Goal: Transaction & Acquisition: Book appointment/travel/reservation

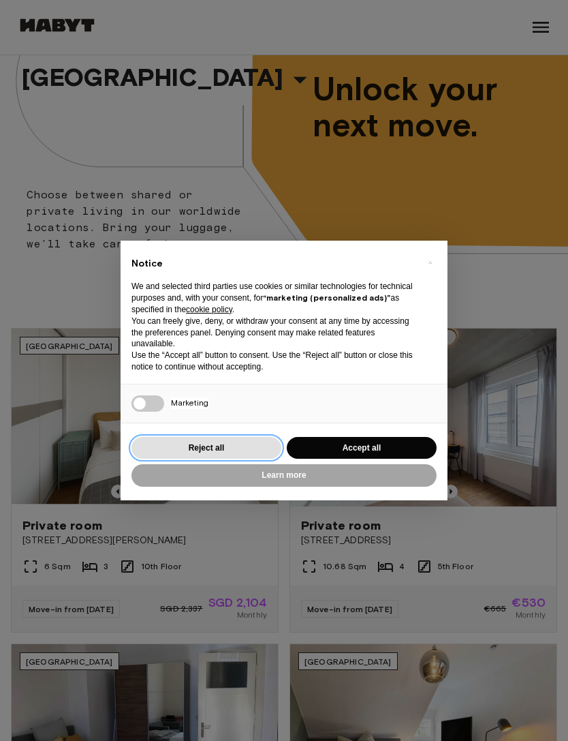
click at [209, 444] on button "Reject all" at bounding box center [207, 448] width 150 height 22
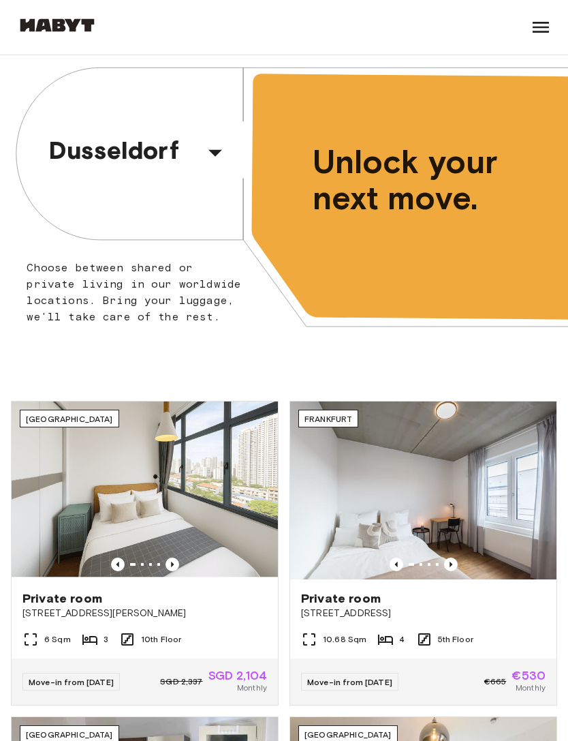
click at [213, 152] on icon "button" at bounding box center [216, 153] width 14 height 7
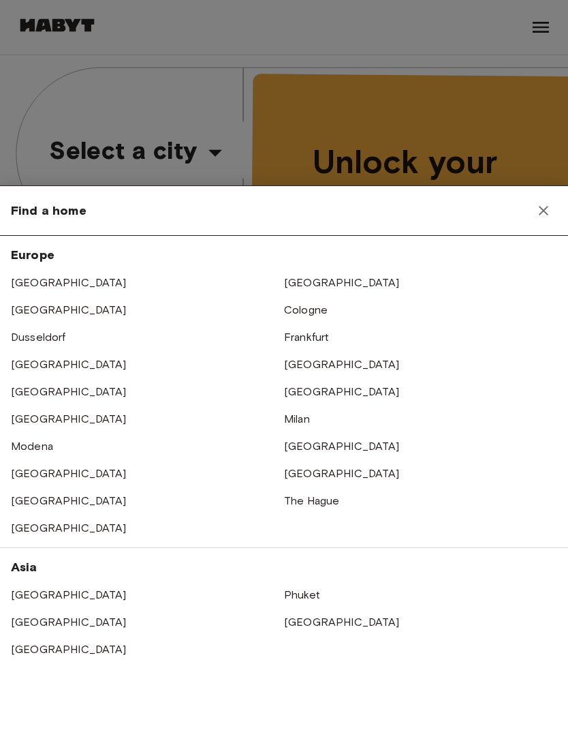
click at [315, 311] on link "Cologne" at bounding box center [306, 309] width 44 height 13
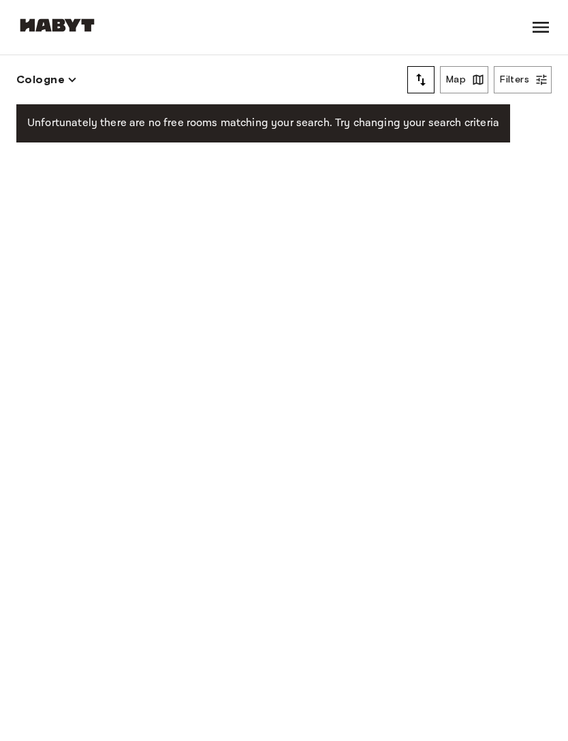
click at [530, 87] on button "Filters" at bounding box center [523, 79] width 58 height 27
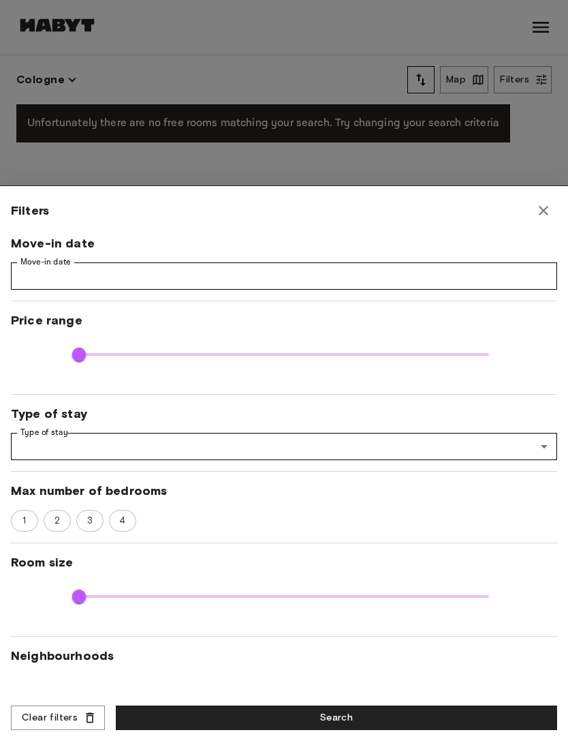
click at [552, 211] on button "button" at bounding box center [543, 210] width 27 height 27
type input "**"
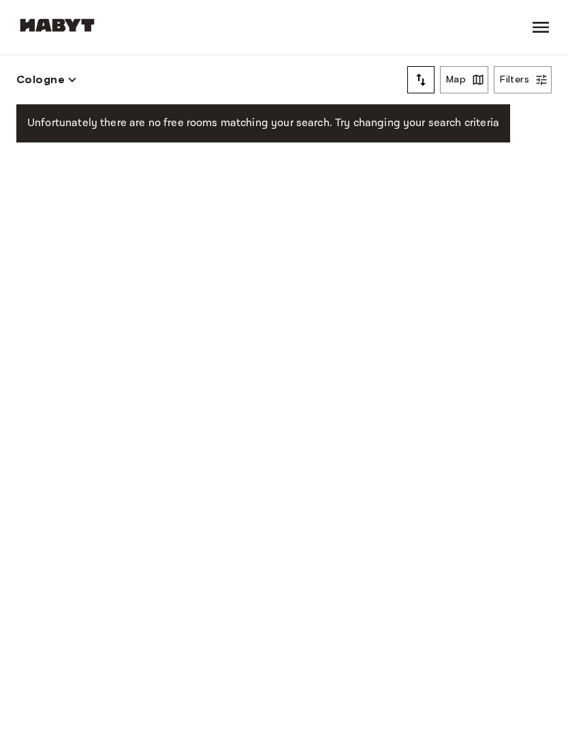
click at [67, 72] on button "Cologne" at bounding box center [46, 79] width 61 height 19
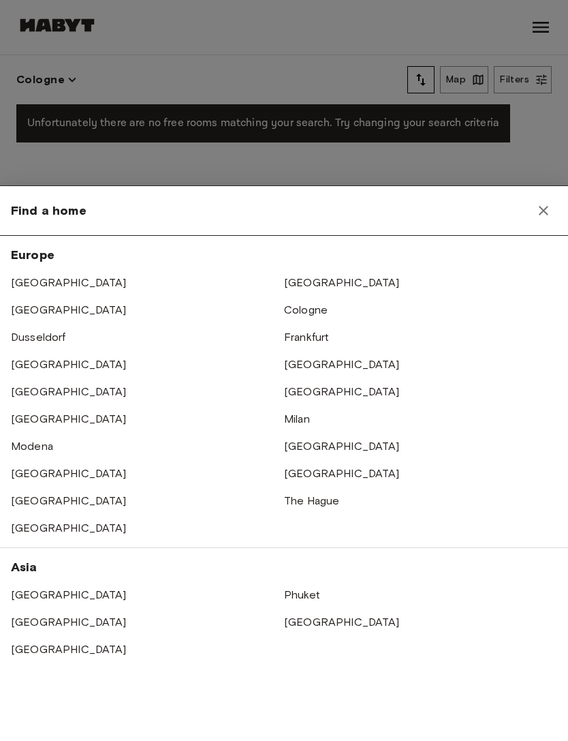
click at [313, 339] on link "Frankfurt" at bounding box center [306, 336] width 45 height 13
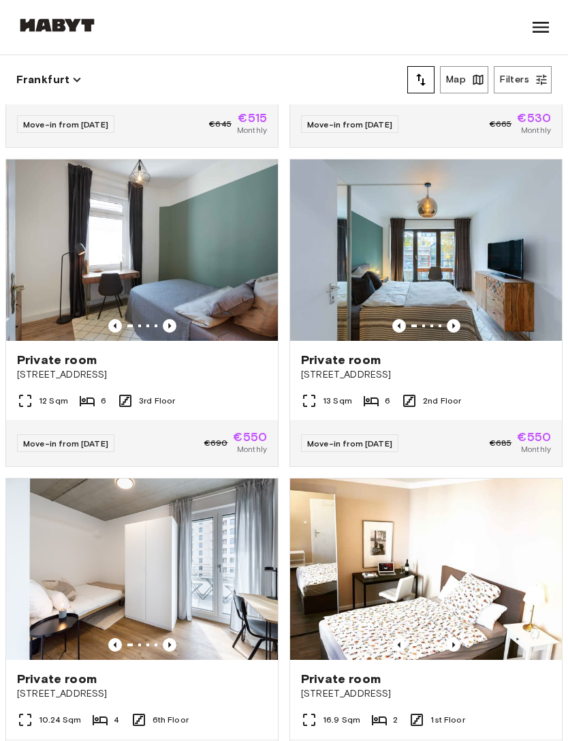
scroll to position [585, 0]
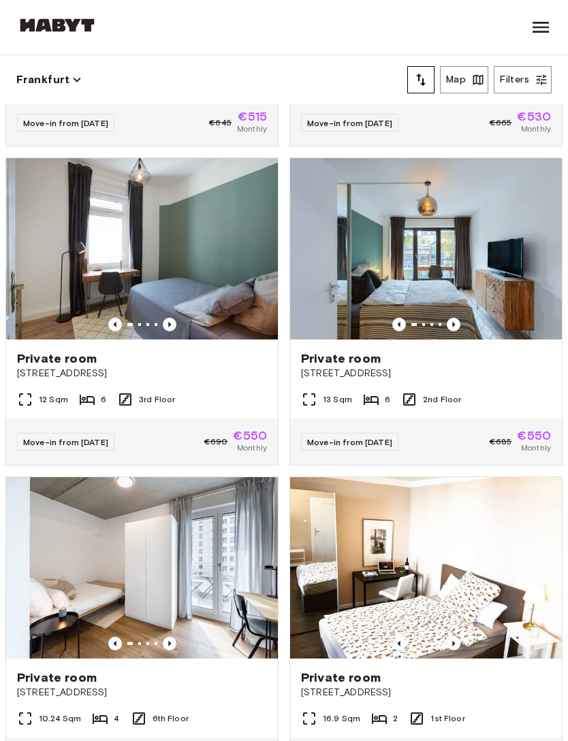
click at [485, 367] on span "[STREET_ADDRESS]" at bounding box center [426, 374] width 250 height 14
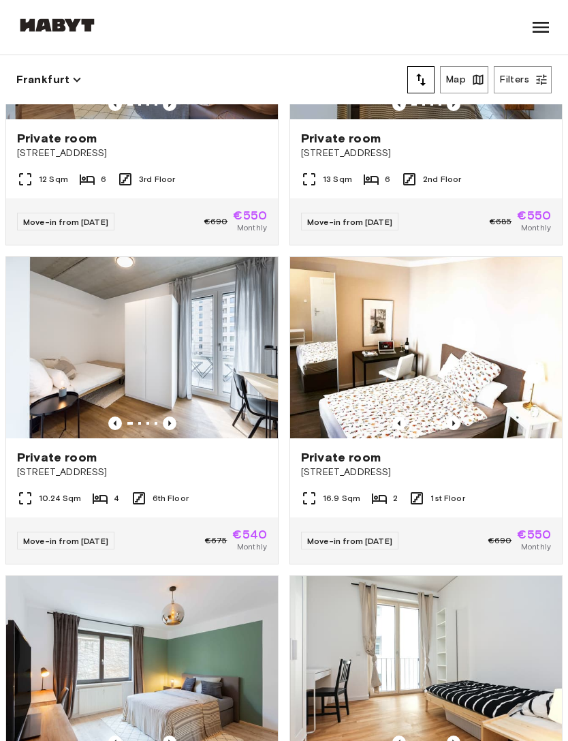
scroll to position [807, 0]
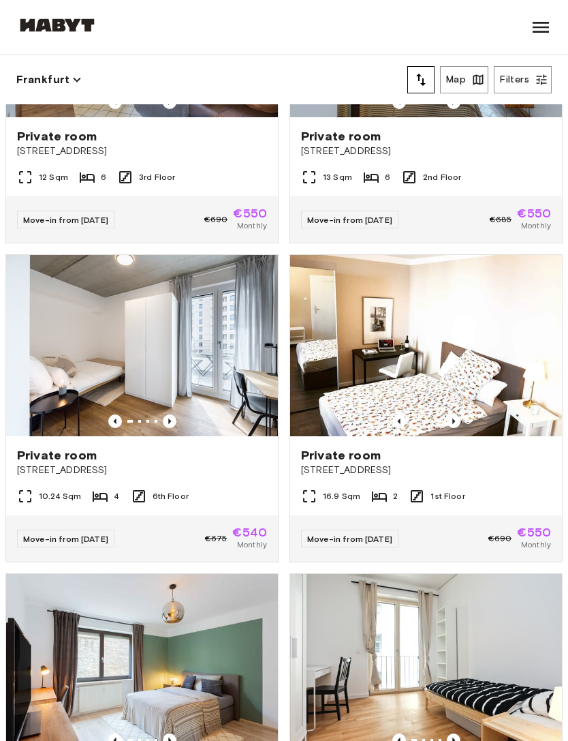
click at [469, 78] on button "Map" at bounding box center [464, 79] width 48 height 27
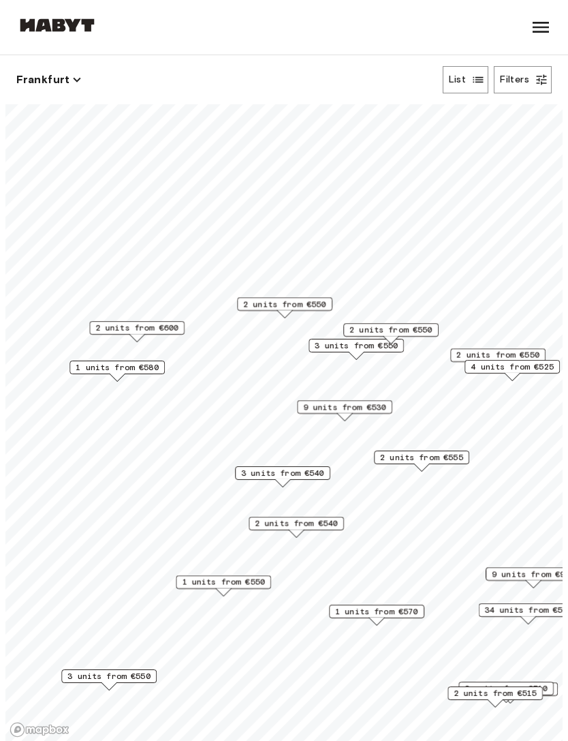
click at [292, 304] on span "2 units from €550" at bounding box center [284, 304] width 83 height 12
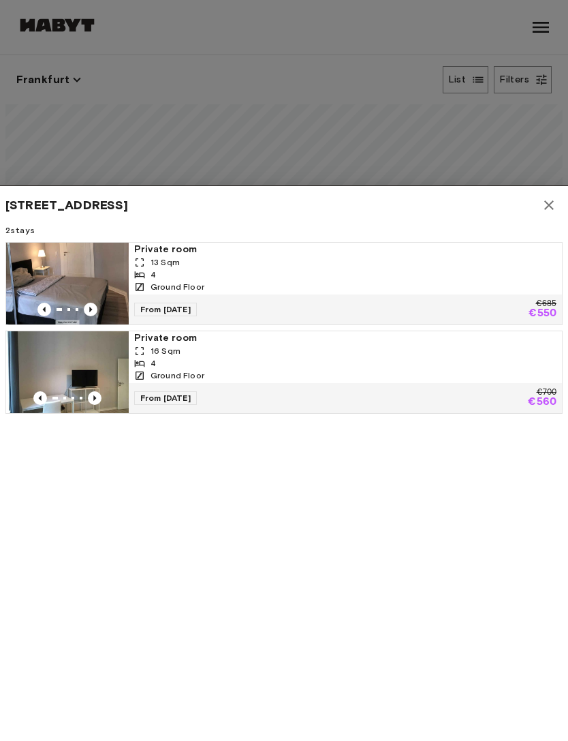
click at [493, 121] on div at bounding box center [284, 370] width 568 height 741
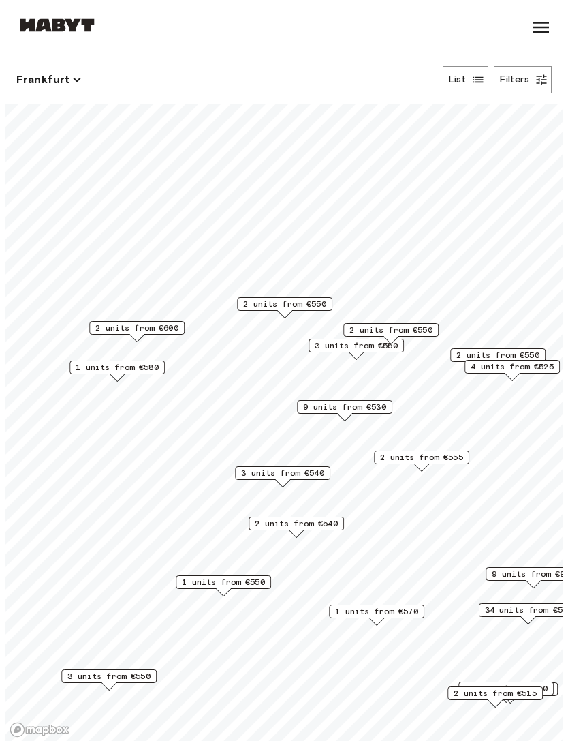
click at [359, 346] on span "3 units from €550" at bounding box center [356, 345] width 83 height 12
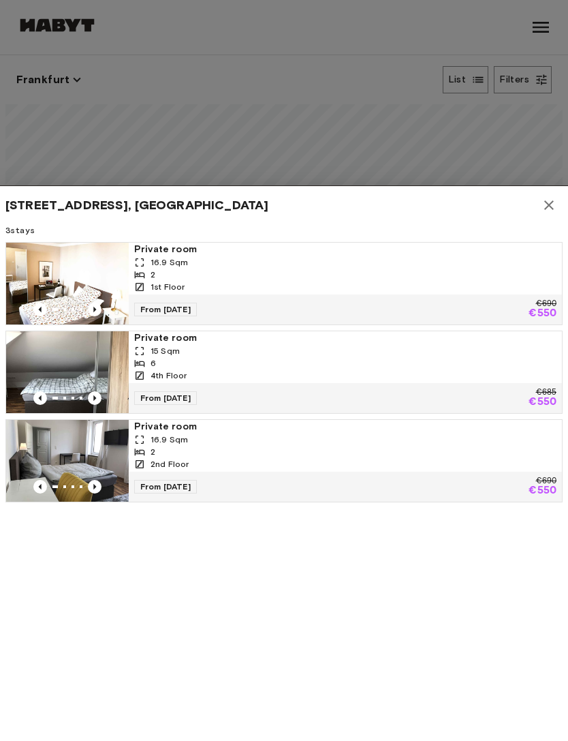
click at [494, 131] on div at bounding box center [284, 370] width 568 height 741
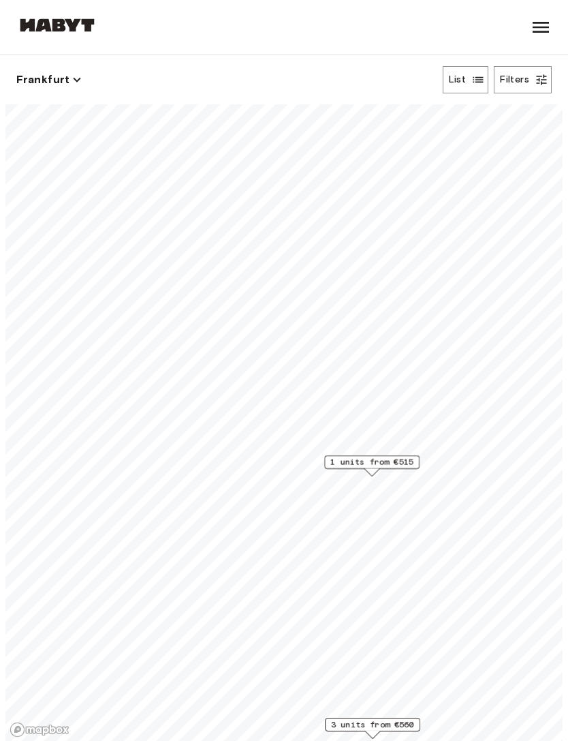
click at [380, 464] on span "1 units from €515" at bounding box center [371, 462] width 83 height 12
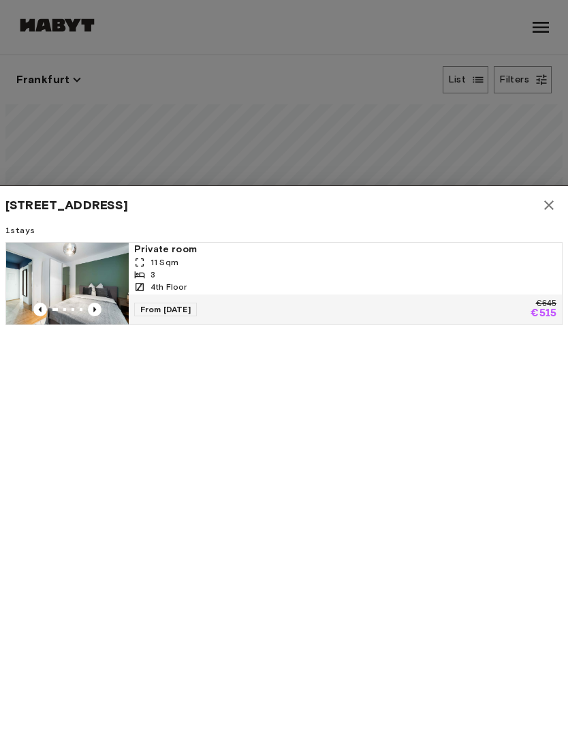
click at [493, 144] on div at bounding box center [284, 370] width 568 height 741
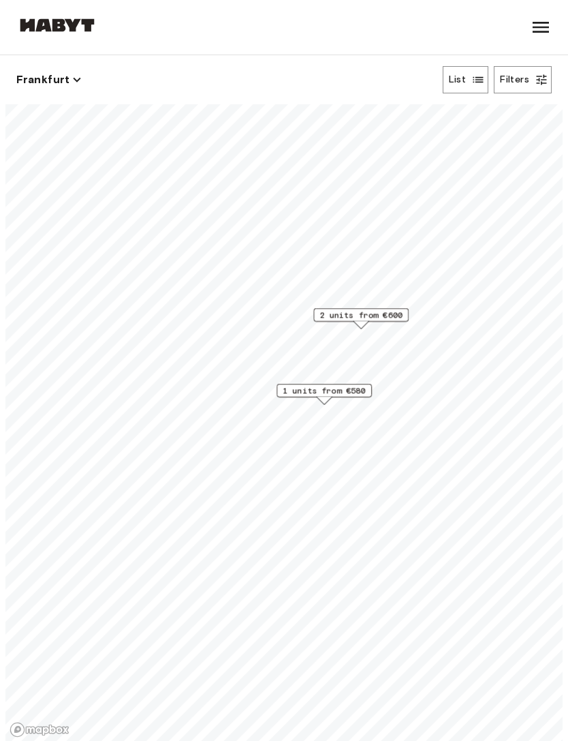
click at [348, 389] on span "1 units from €580" at bounding box center [324, 390] width 83 height 12
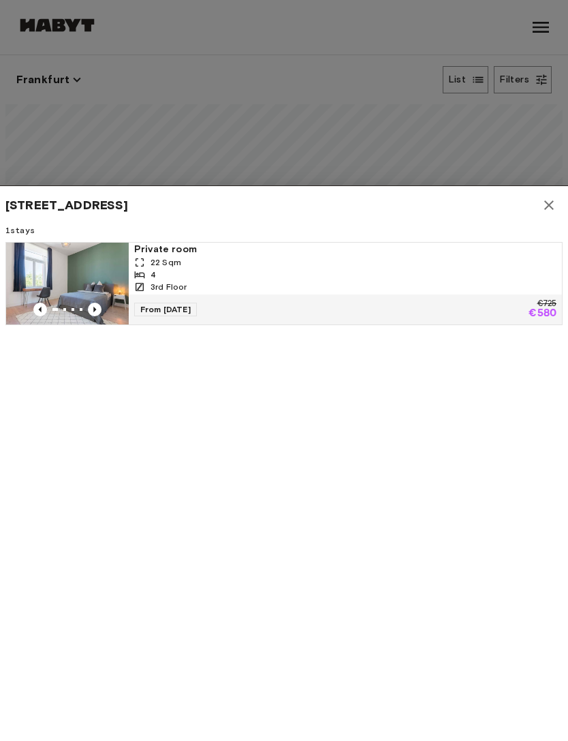
click at [525, 151] on div at bounding box center [284, 370] width 568 height 741
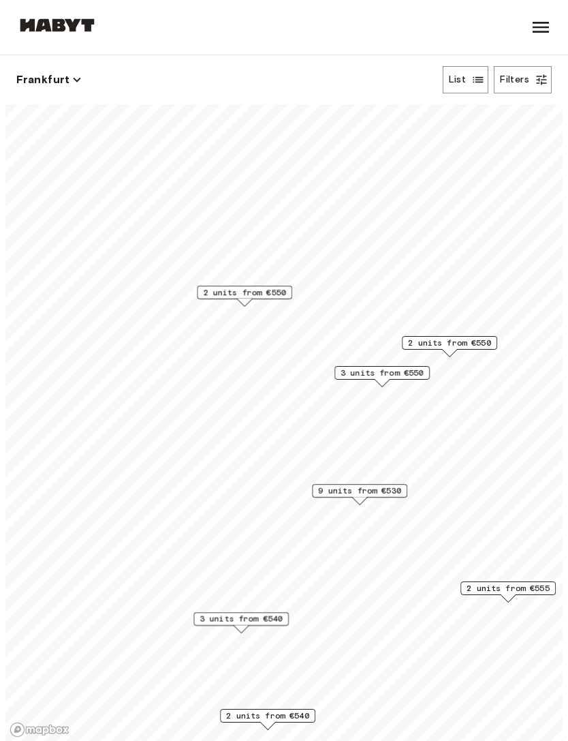
click at [358, 494] on span "9 units from €530" at bounding box center [359, 490] width 83 height 12
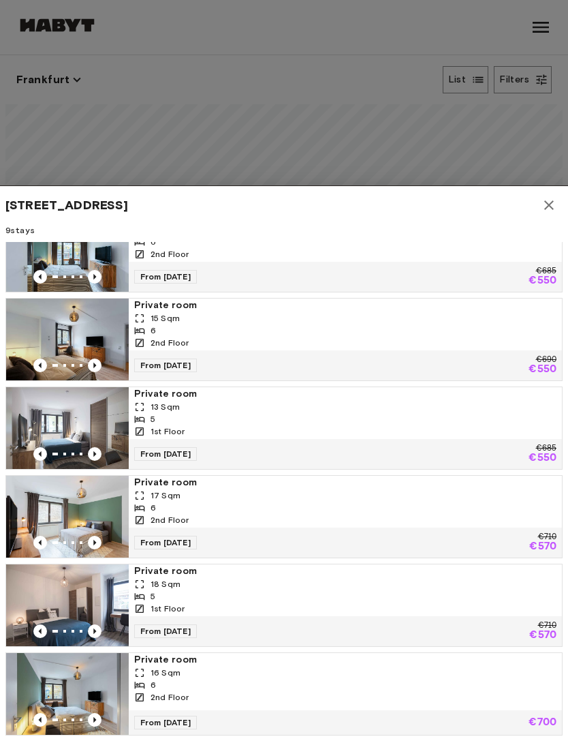
scroll to position [298, 0]
click at [506, 117] on div at bounding box center [284, 370] width 568 height 741
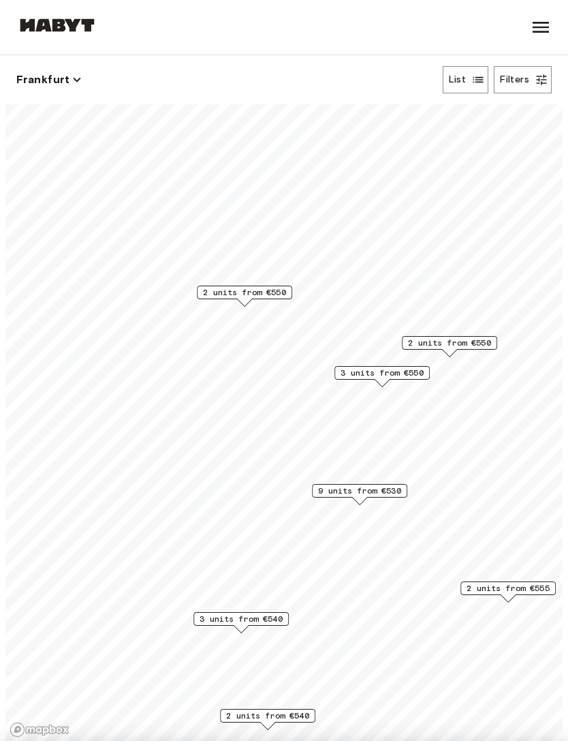
scroll to position [44, 0]
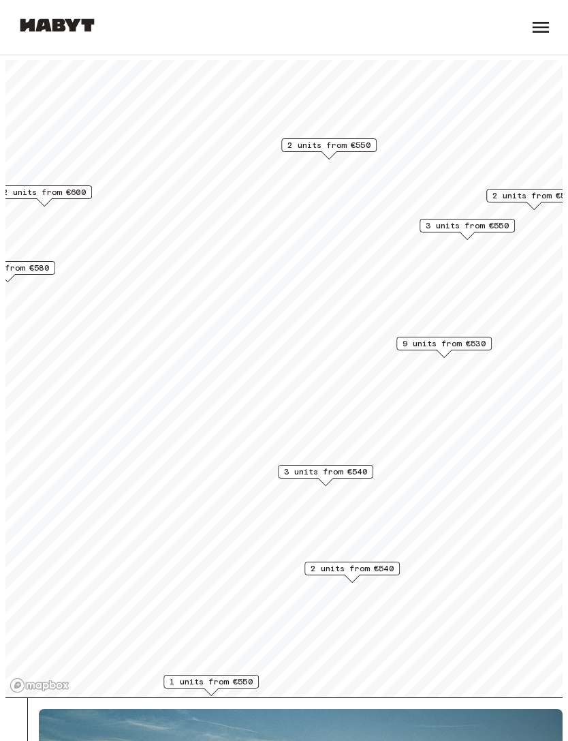
click at [338, 471] on span "3 units from €540" at bounding box center [325, 471] width 83 height 12
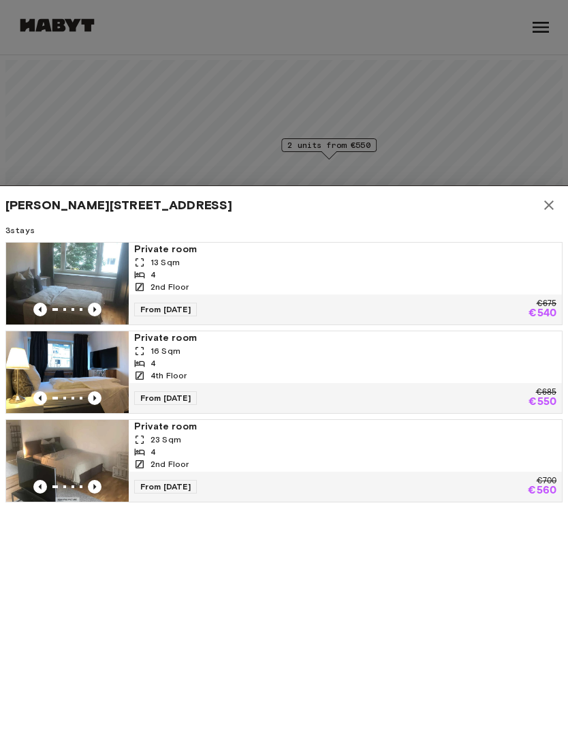
click at [72, 61] on div at bounding box center [284, 370] width 568 height 741
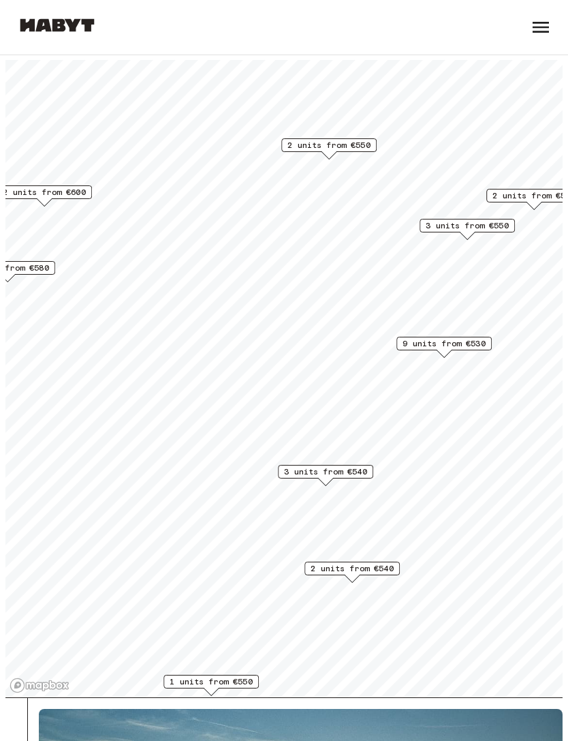
click at [370, 574] on div "2 units from €540" at bounding box center [352, 568] width 95 height 14
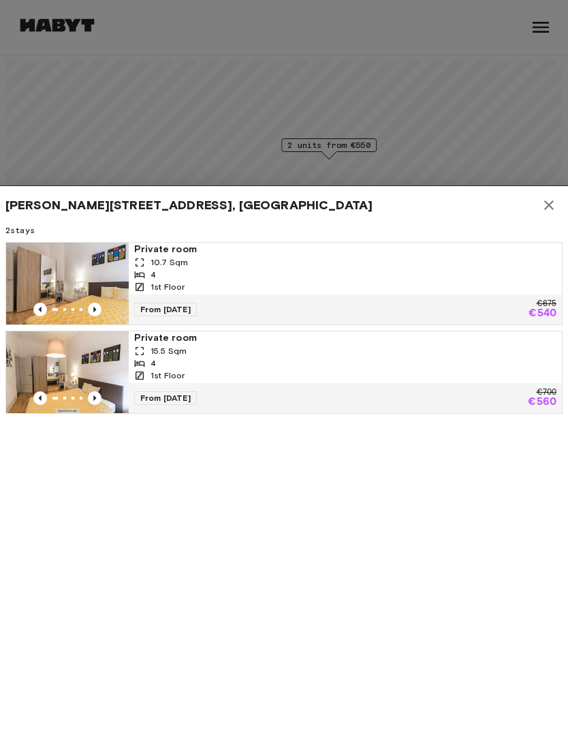
click at [126, 145] on div at bounding box center [284, 370] width 568 height 741
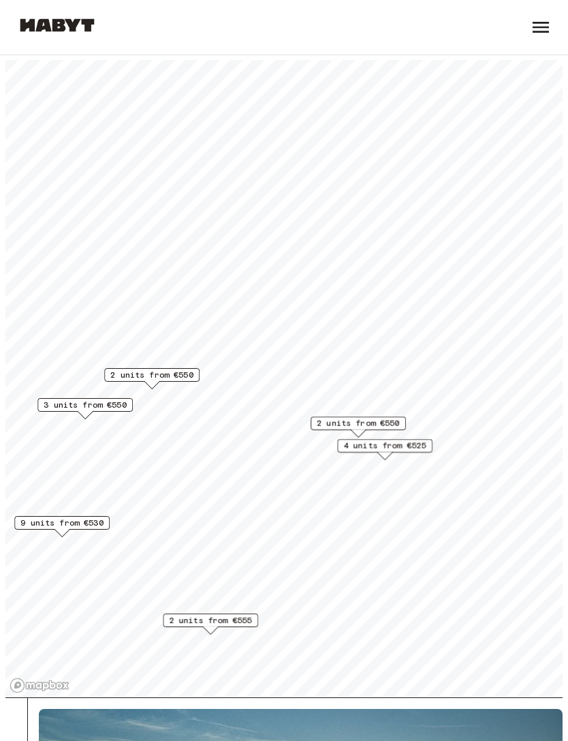
click at [377, 424] on span "2 units from €550" at bounding box center [358, 423] width 83 height 12
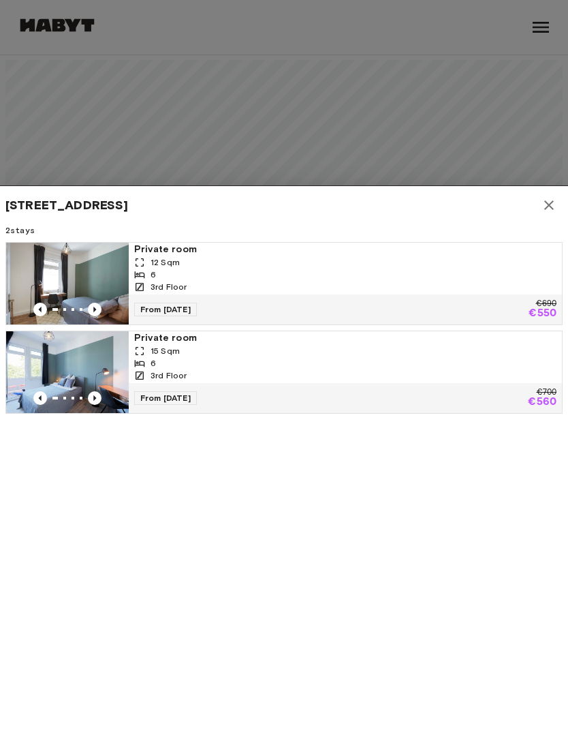
click at [549, 205] on icon "button" at bounding box center [549, 205] width 10 height 10
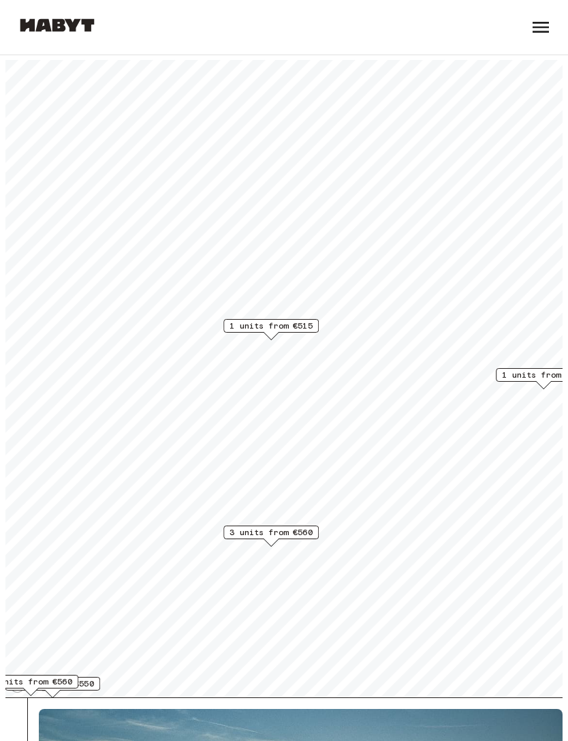
click at [283, 331] on span "1 units from €515" at bounding box center [271, 326] width 83 height 12
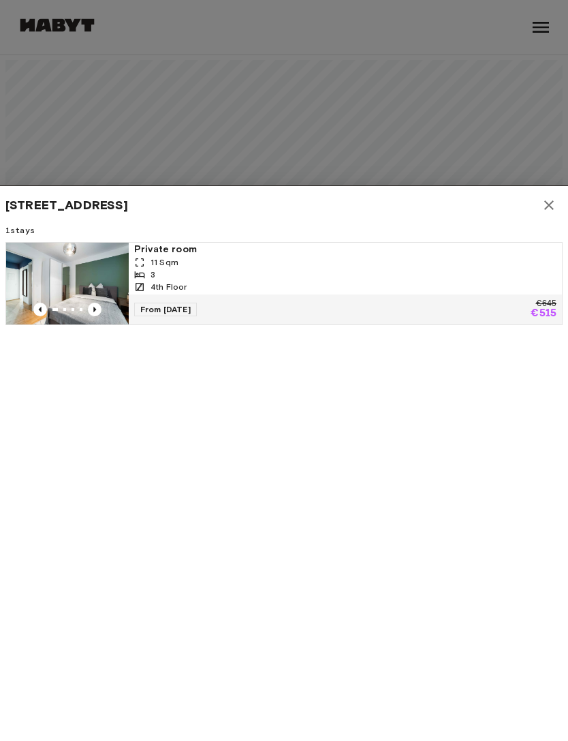
click at [496, 174] on div at bounding box center [284, 370] width 568 height 741
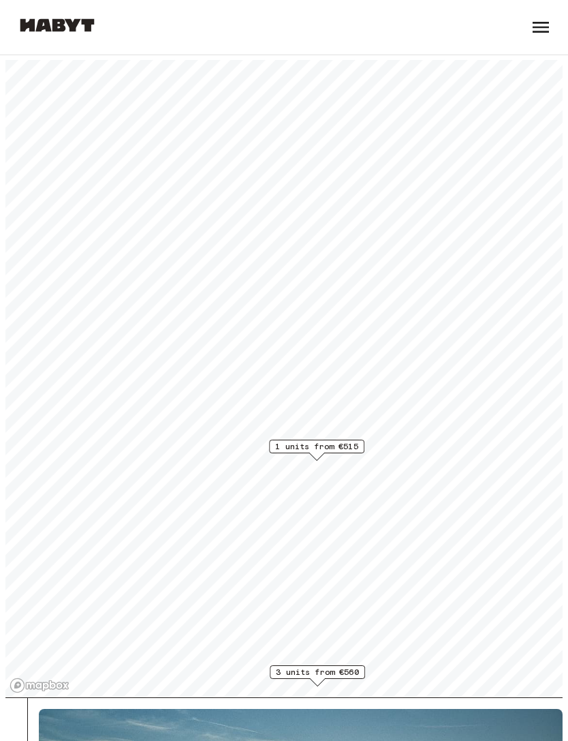
click at [324, 446] on span "1 units from €515" at bounding box center [316, 446] width 83 height 12
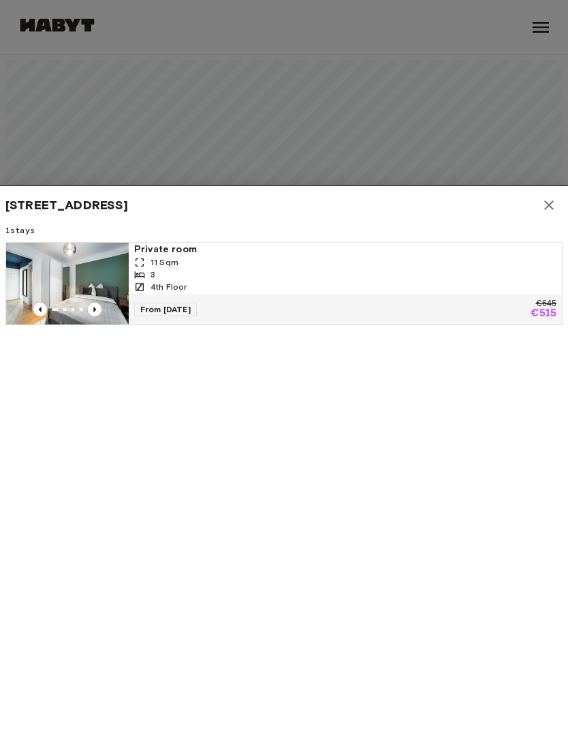
click at [487, 145] on div at bounding box center [284, 370] width 568 height 741
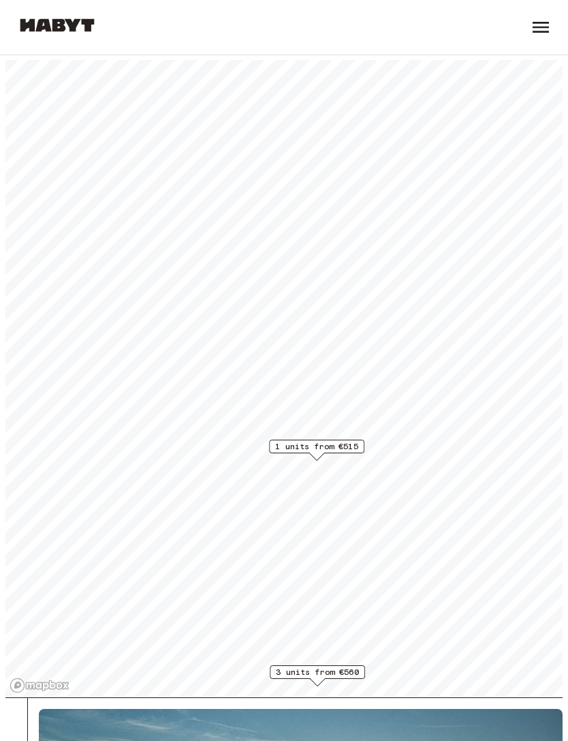
click at [334, 442] on span "1 units from €515" at bounding box center [316, 446] width 83 height 12
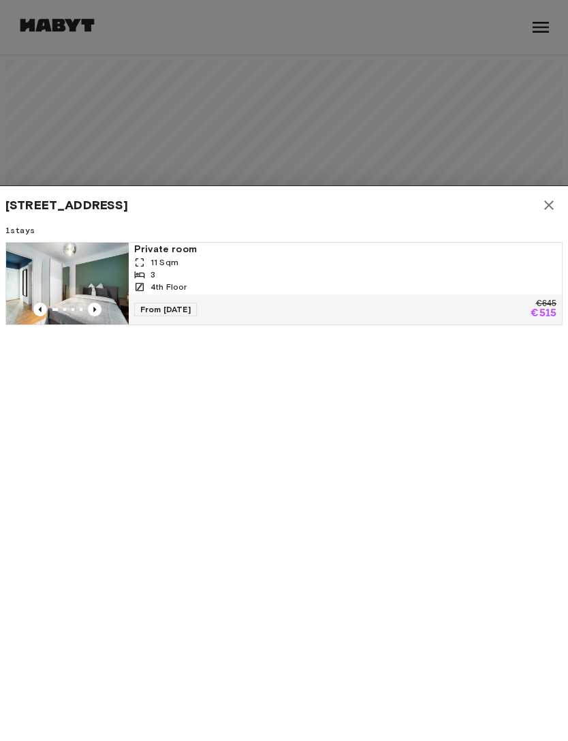
click at [481, 142] on div at bounding box center [284, 370] width 568 height 741
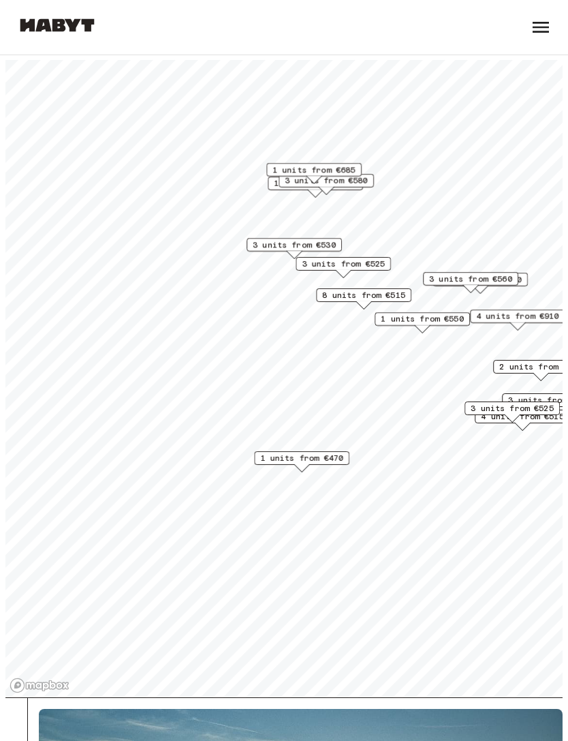
click at [313, 460] on span "1 units from €470" at bounding box center [301, 458] width 83 height 12
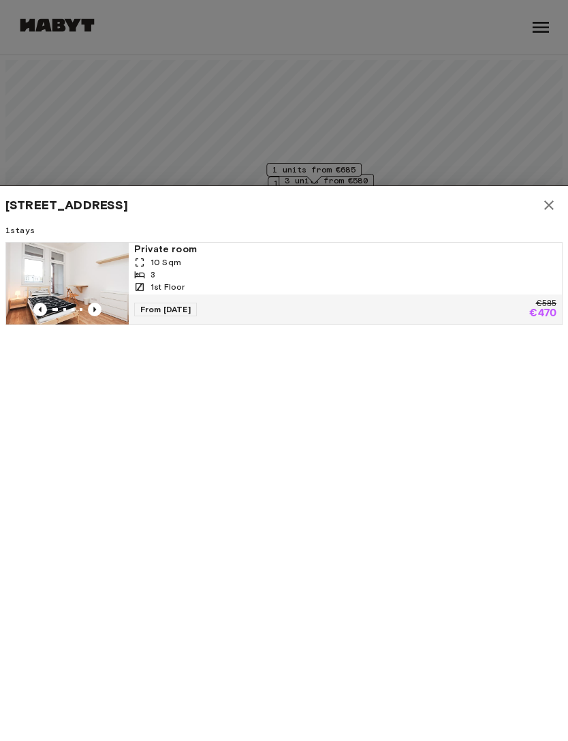
click at [556, 205] on icon "button" at bounding box center [549, 205] width 16 height 16
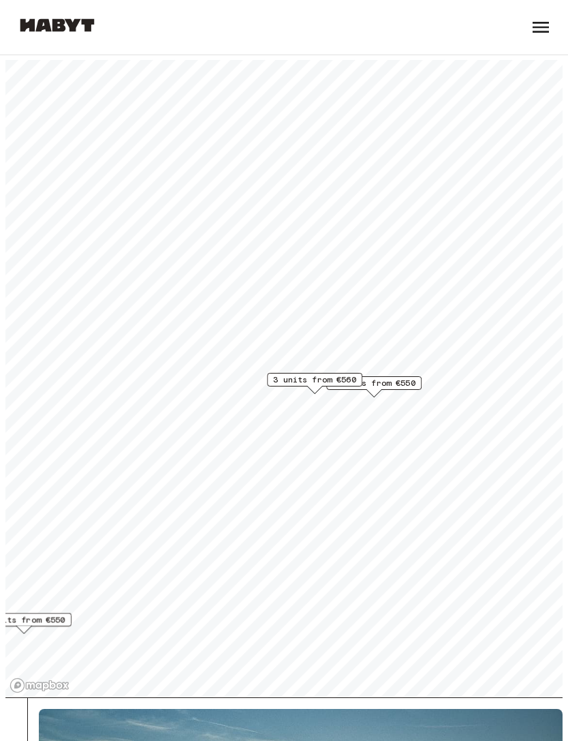
click at [402, 384] on span "2 units from €550" at bounding box center [374, 383] width 83 height 12
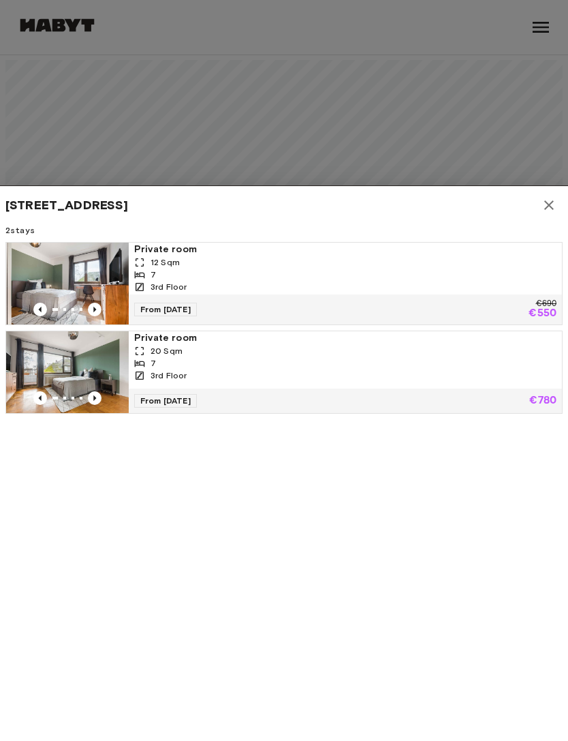
click at [467, 176] on div at bounding box center [284, 370] width 568 height 741
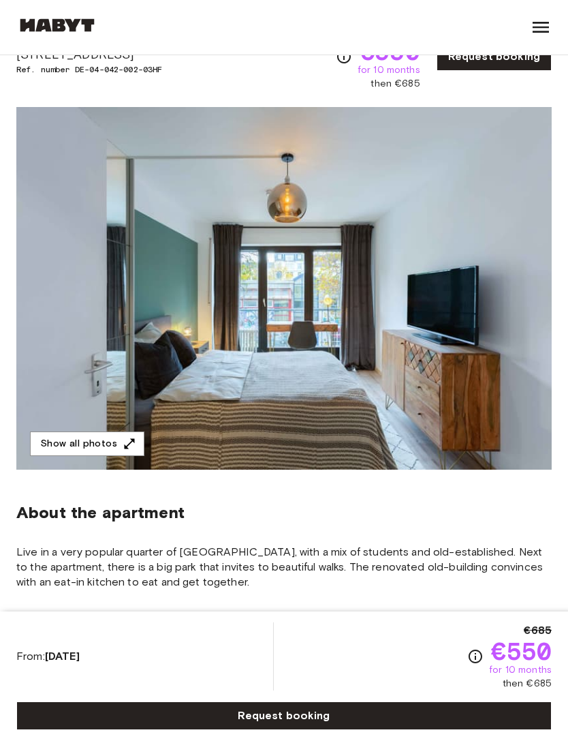
scroll to position [72, 0]
click at [128, 444] on icon "button" at bounding box center [130, 444] width 14 height 14
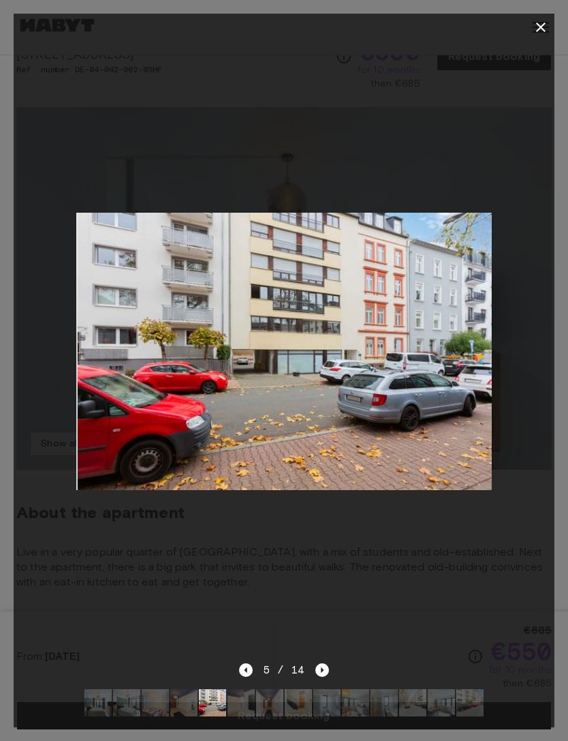
click at [538, 35] on button "button" at bounding box center [540, 27] width 27 height 27
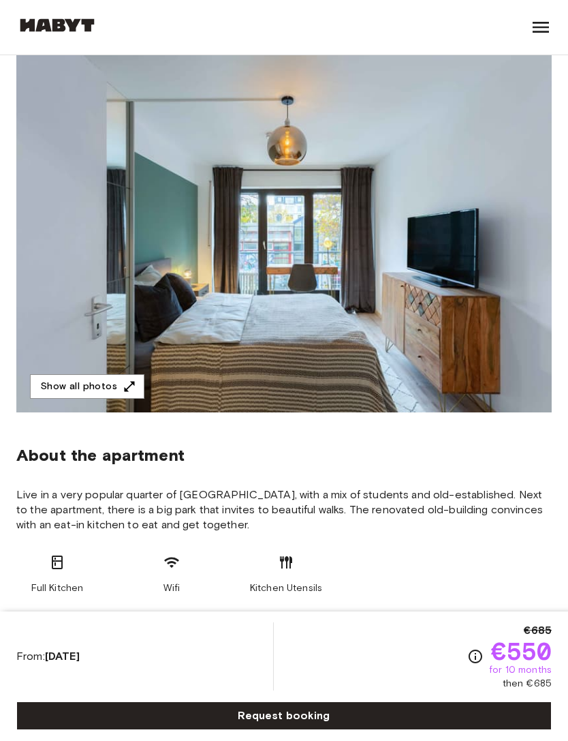
scroll to position [0, 0]
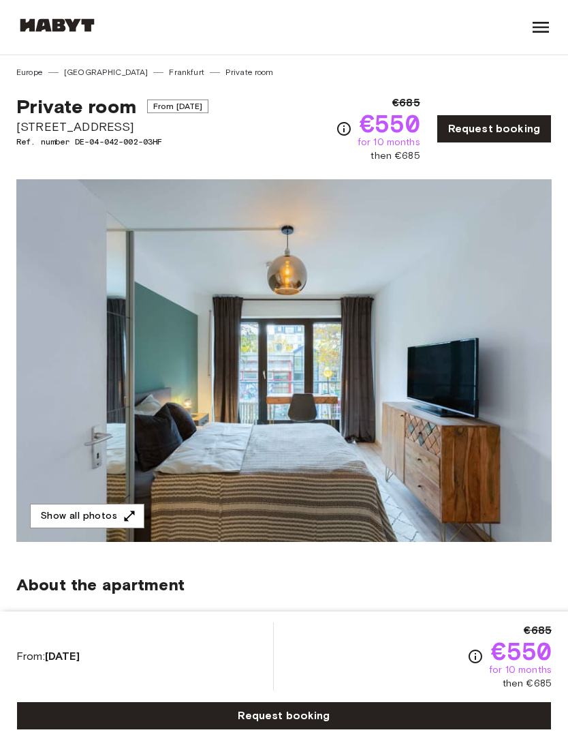
click at [529, 481] on img at bounding box center [284, 360] width 536 height 362
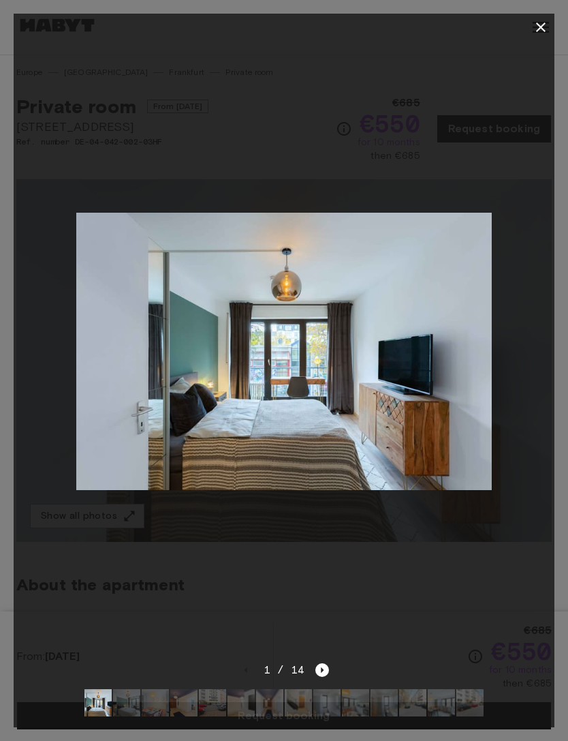
click at [538, 33] on icon "button" at bounding box center [541, 27] width 16 height 16
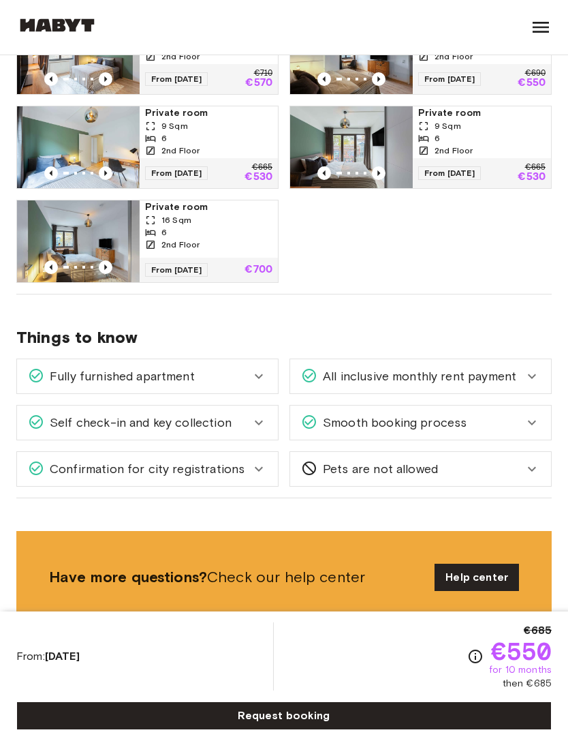
scroll to position [874, 0]
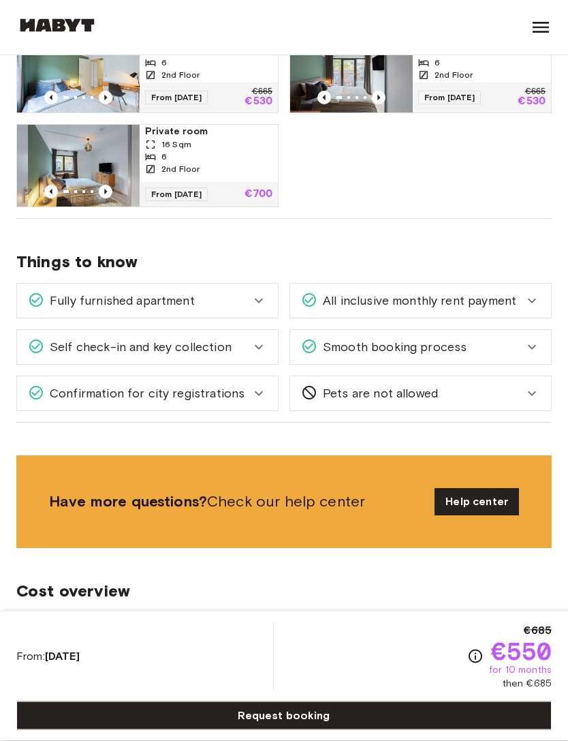
click at [535, 301] on icon at bounding box center [532, 301] width 16 height 16
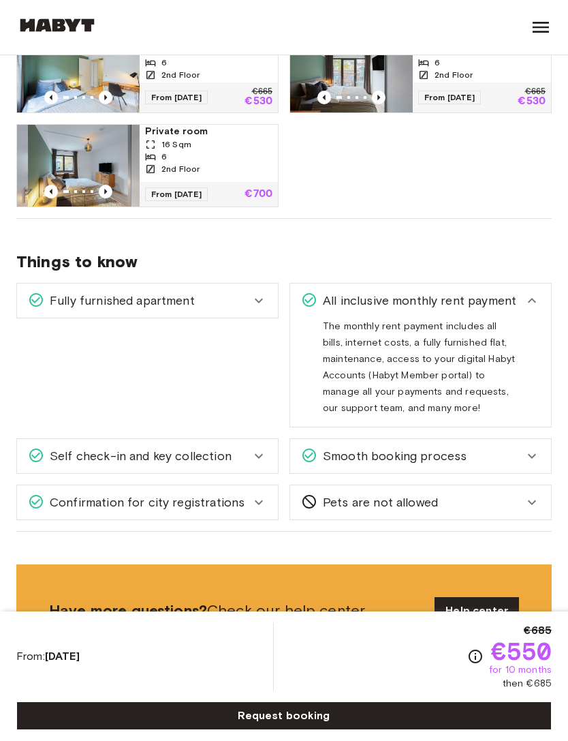
click at [271, 495] on div "Confirmation for city registrations" at bounding box center [147, 502] width 261 height 34
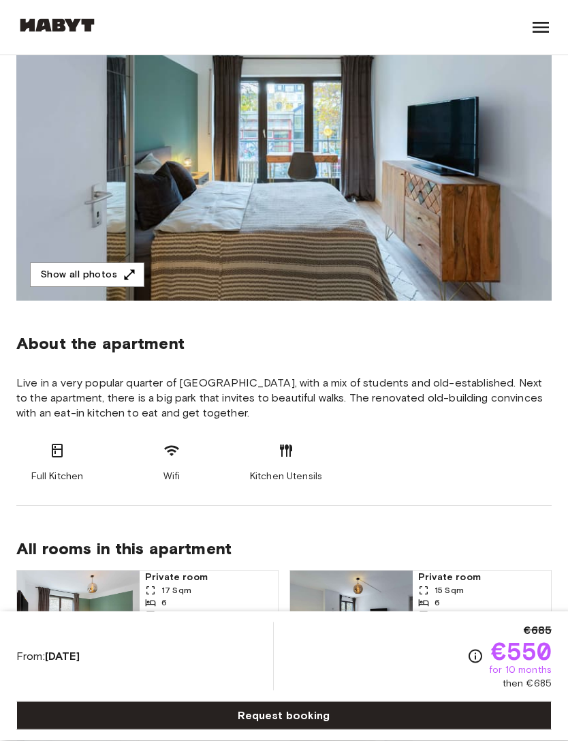
scroll to position [241, 0]
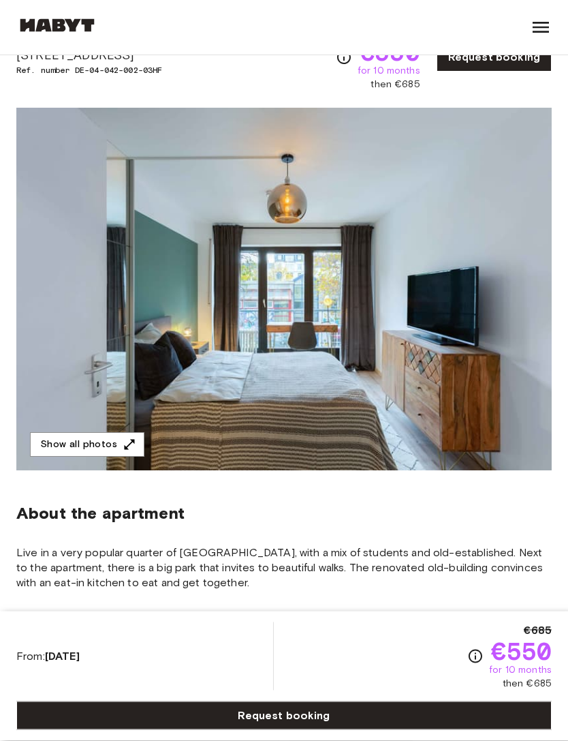
click at [499, 416] on img at bounding box center [284, 289] width 536 height 362
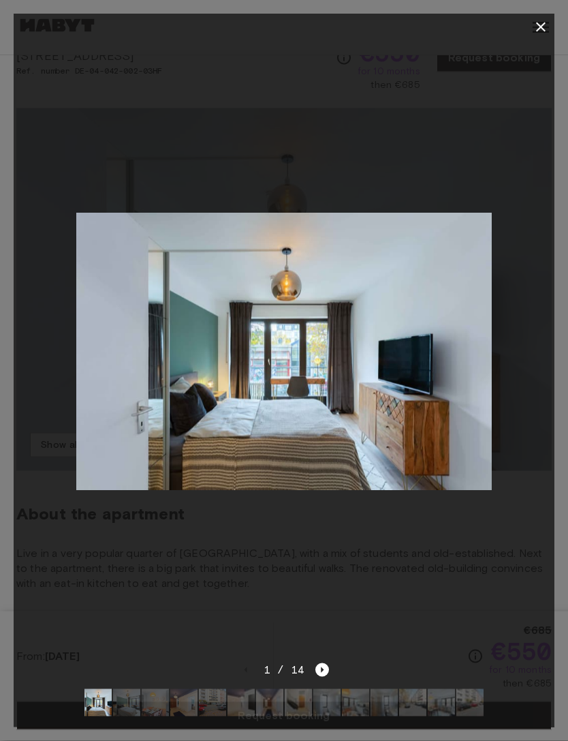
scroll to position [72, 0]
click at [502, 474] on div at bounding box center [284, 351] width 541 height 621
click at [537, 29] on icon "button" at bounding box center [541, 27] width 16 height 16
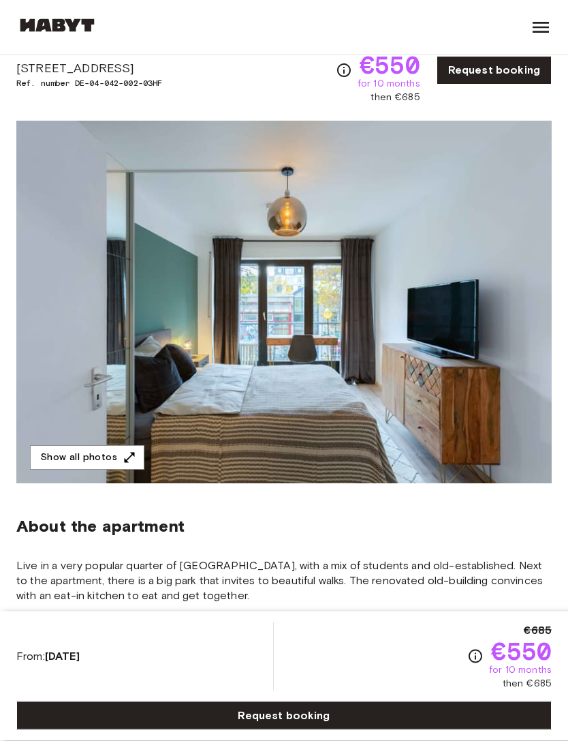
scroll to position [60, 0]
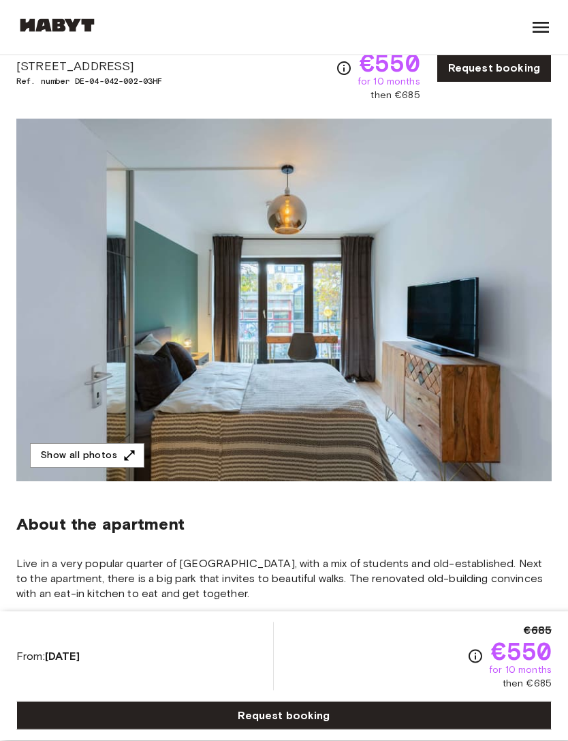
click at [126, 458] on icon "button" at bounding box center [130, 456] width 14 height 14
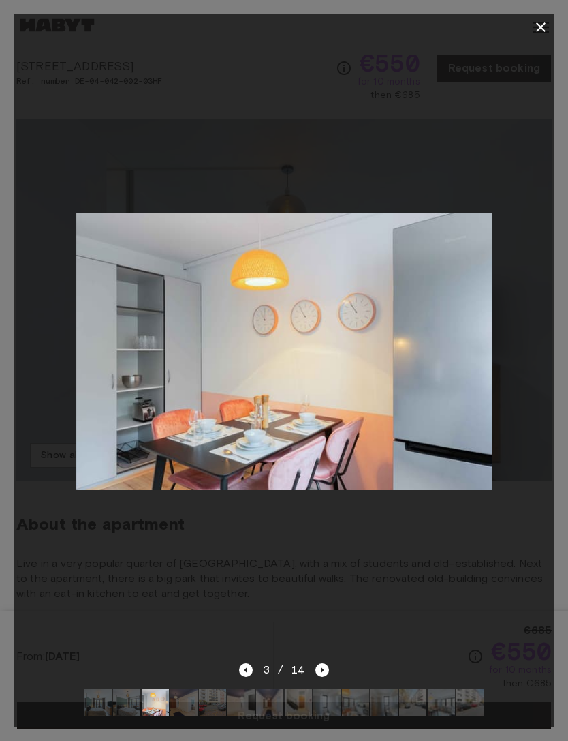
scroll to position [63, 0]
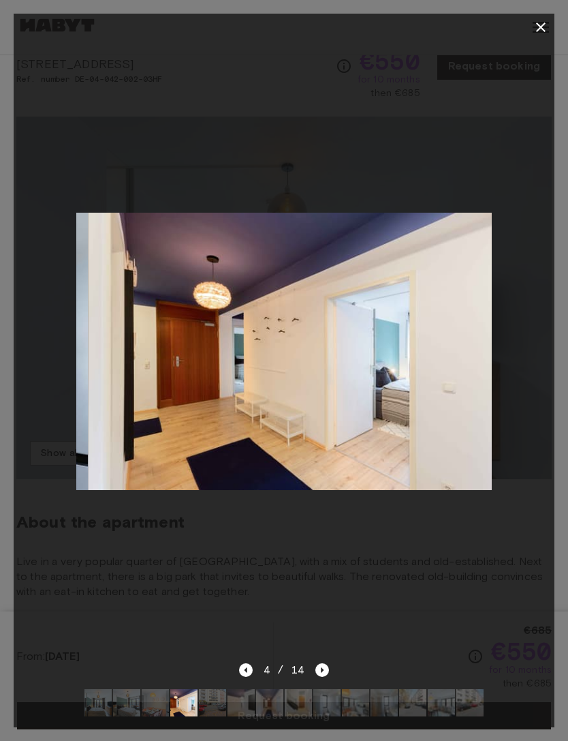
click at [422, 644] on div at bounding box center [284, 351] width 541 height 621
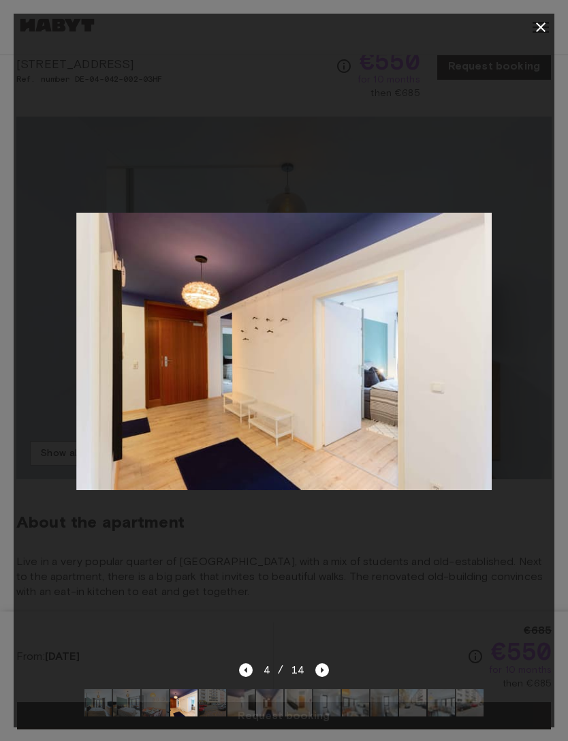
click at [529, 22] on button "button" at bounding box center [540, 27] width 27 height 27
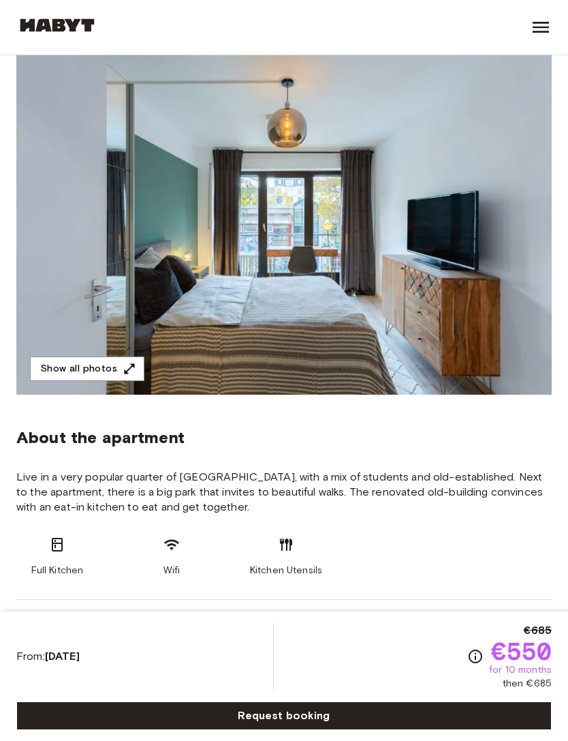
scroll to position [0, 0]
